Goal: Go to known website: Access a specific website the user already knows

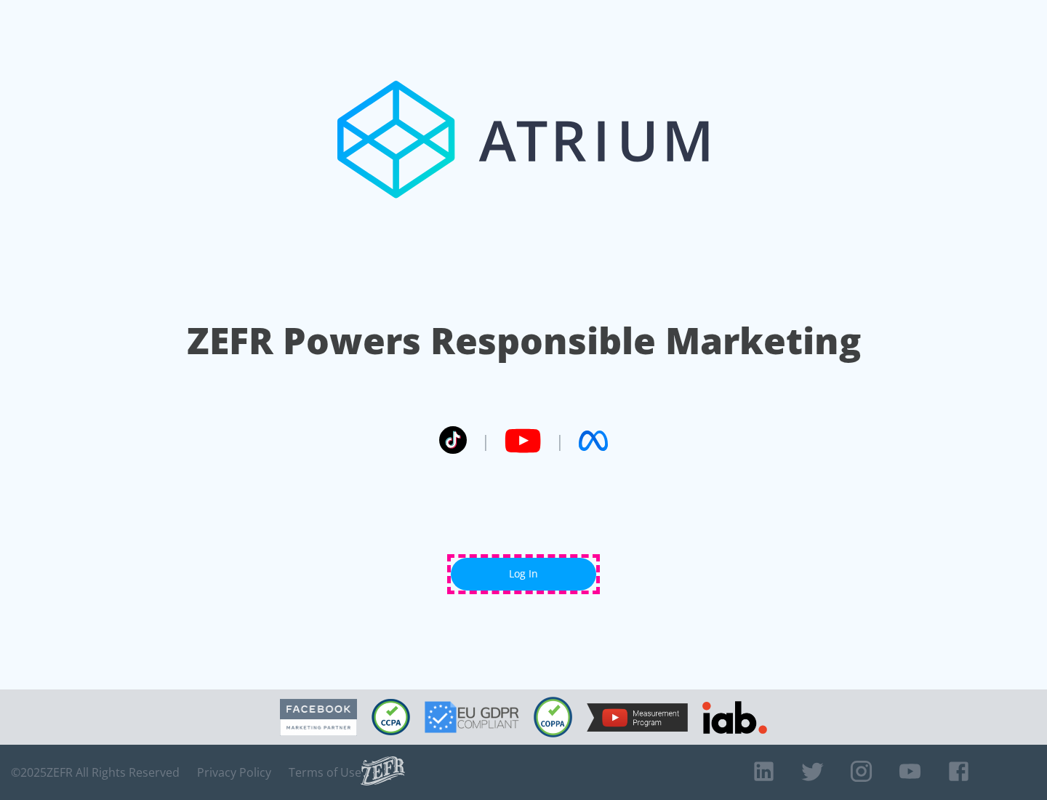
click at [523, 573] on link "Log In" at bounding box center [523, 573] width 145 height 33
